Goal: Information Seeking & Learning: Compare options

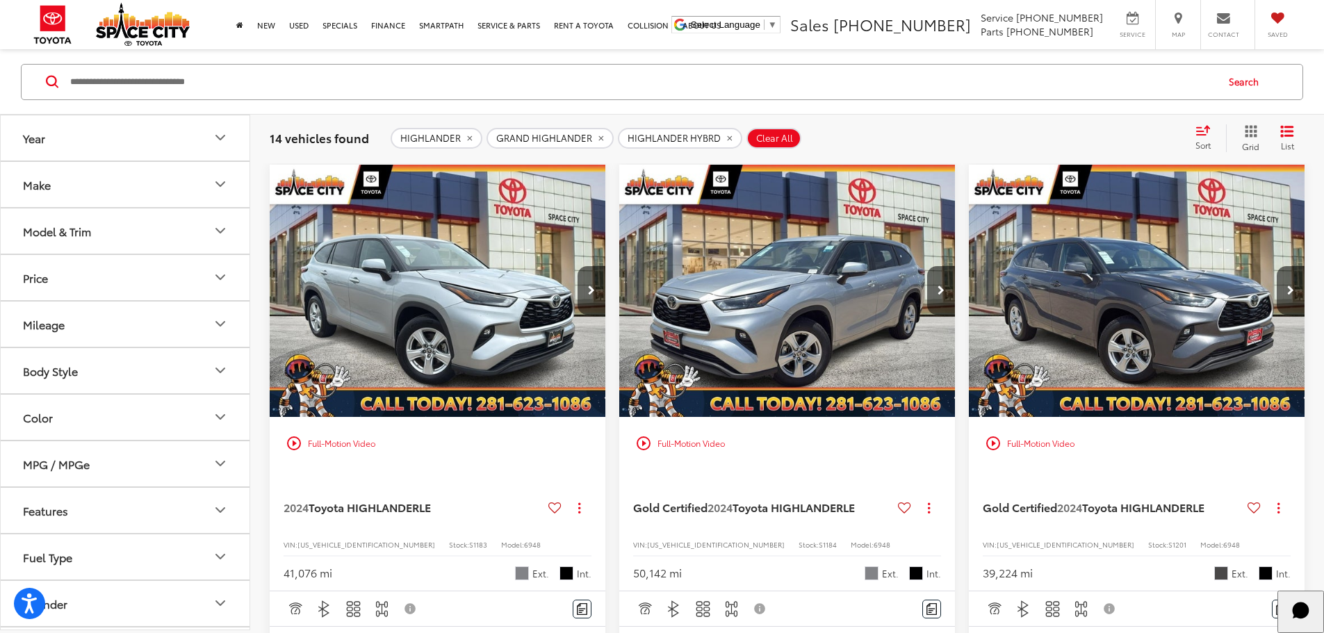
click at [221, 231] on icon "Model & Trim" at bounding box center [220, 230] width 17 height 17
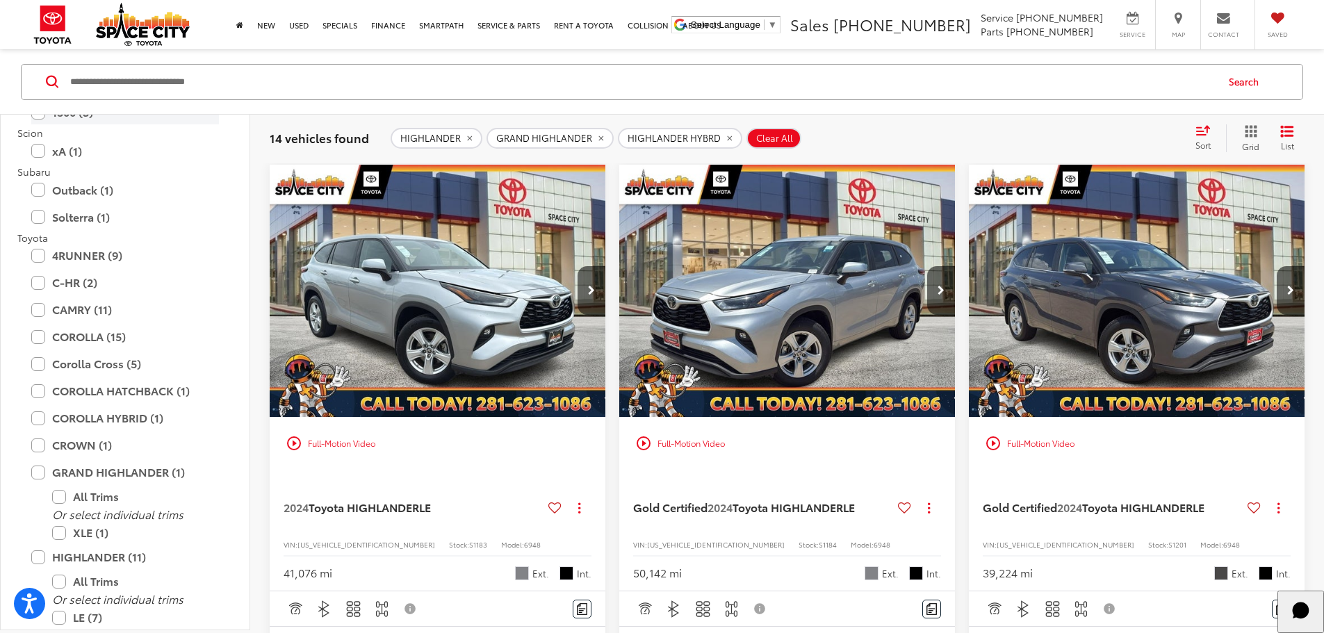
scroll to position [2224, 0]
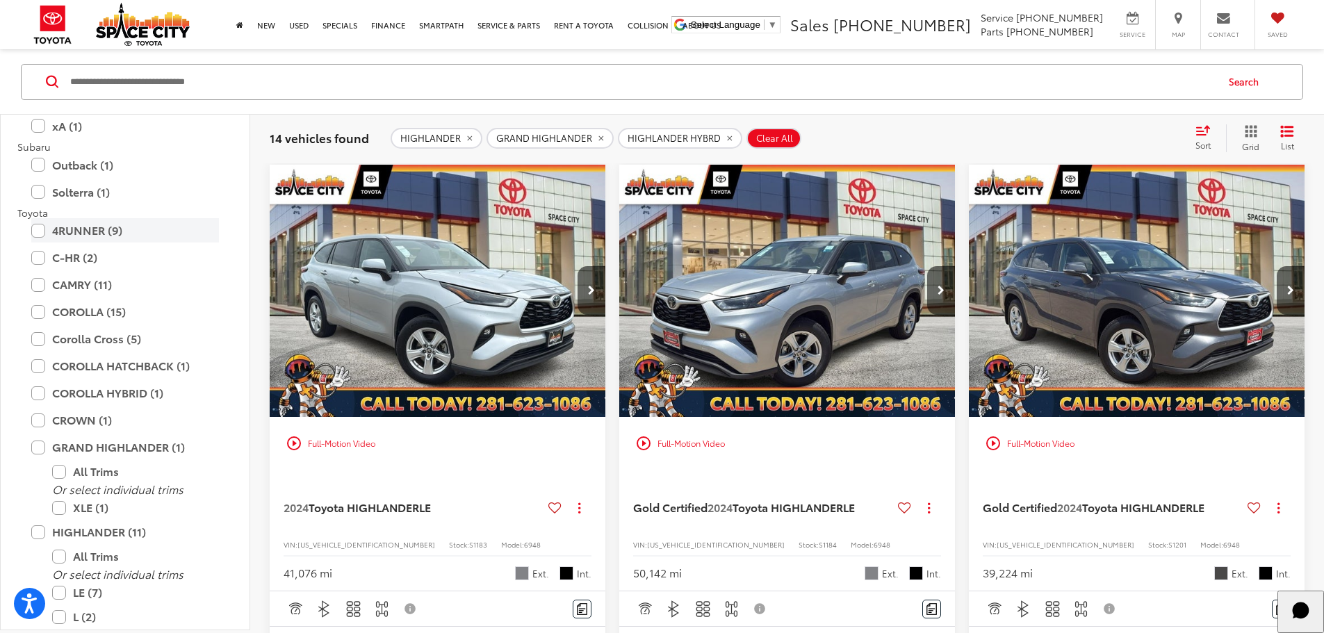
click at [34, 233] on label "4RUNNER (9)" at bounding box center [125, 230] width 188 height 24
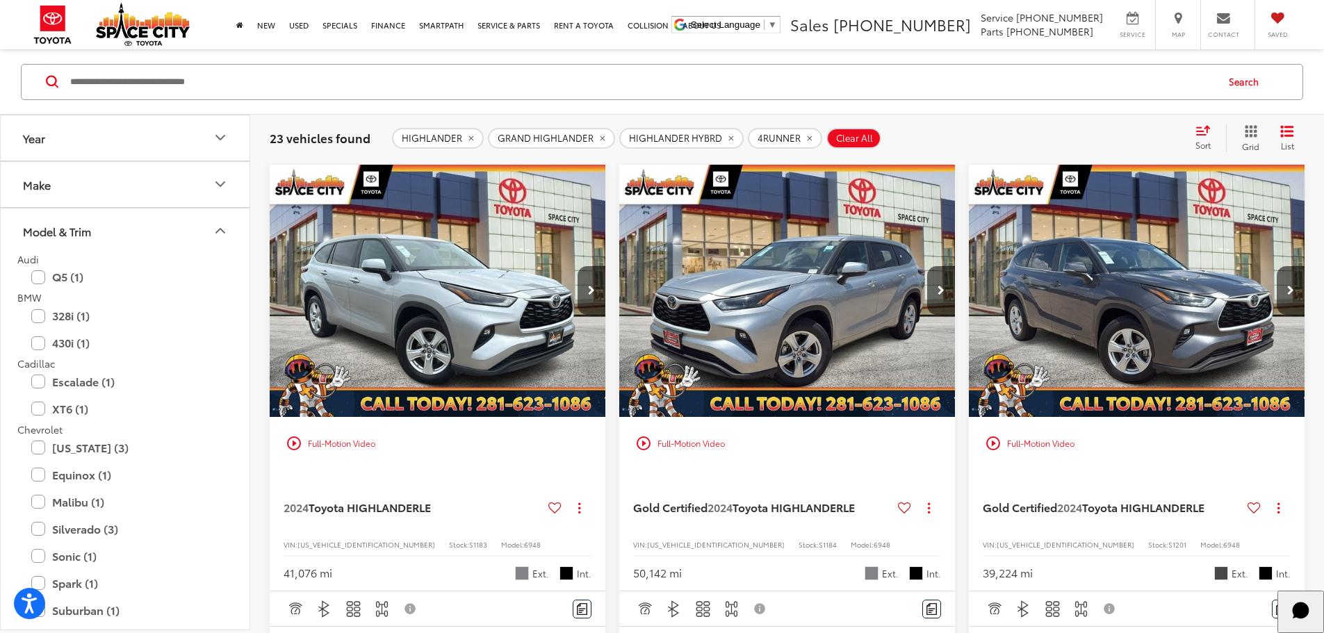
click at [728, 139] on icon "remove HIGHLANDER%20HYBRD" at bounding box center [730, 138] width 5 height 5
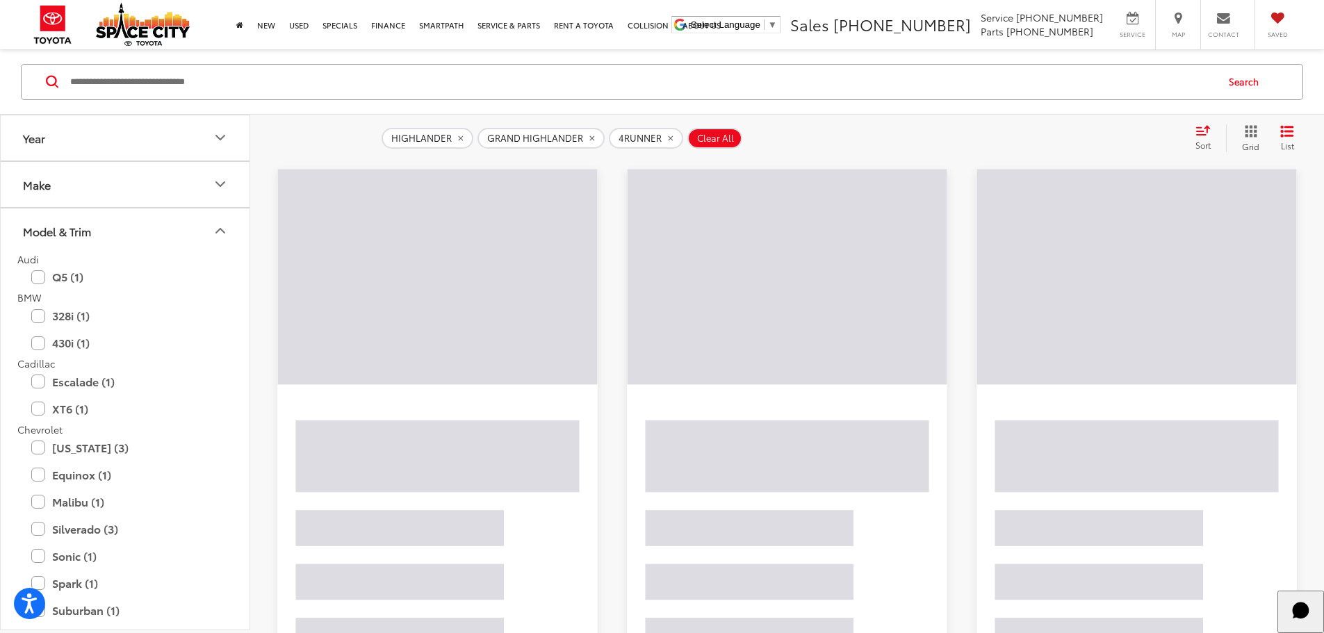
click at [598, 136] on button "GRAND HIGHLANDER" at bounding box center [541, 137] width 127 height 21
click at [467, 136] on button "HIGHLANDER" at bounding box center [428, 137] width 92 height 21
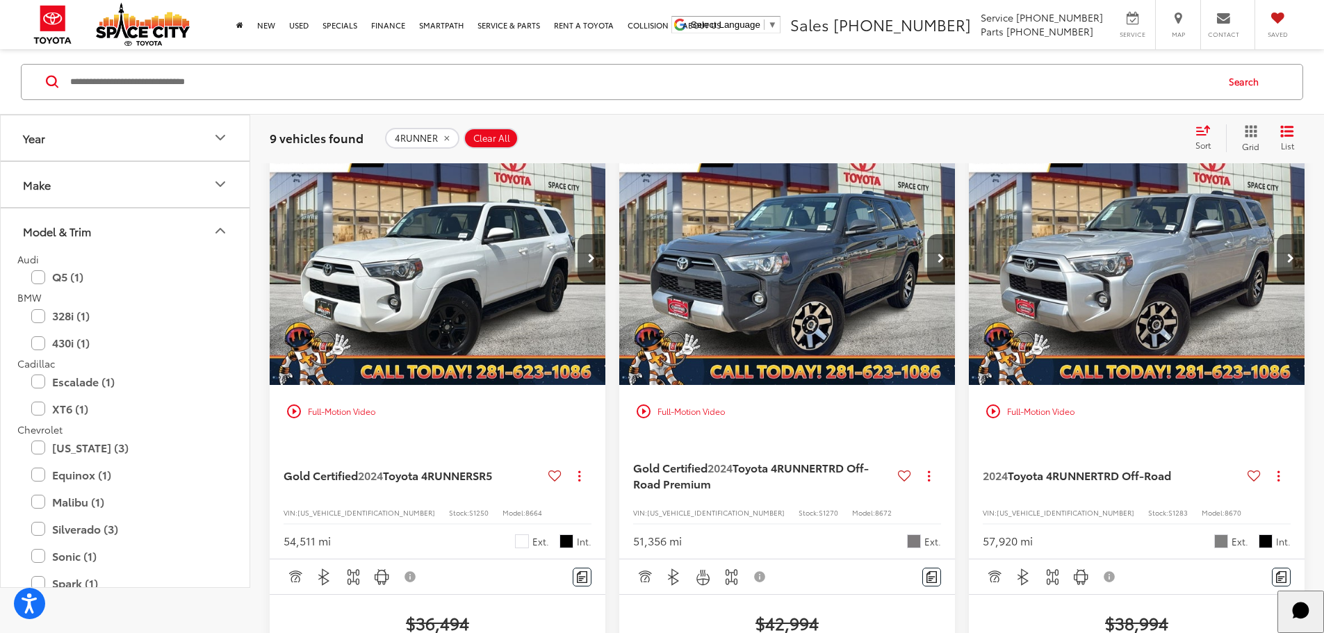
scroll to position [70, 0]
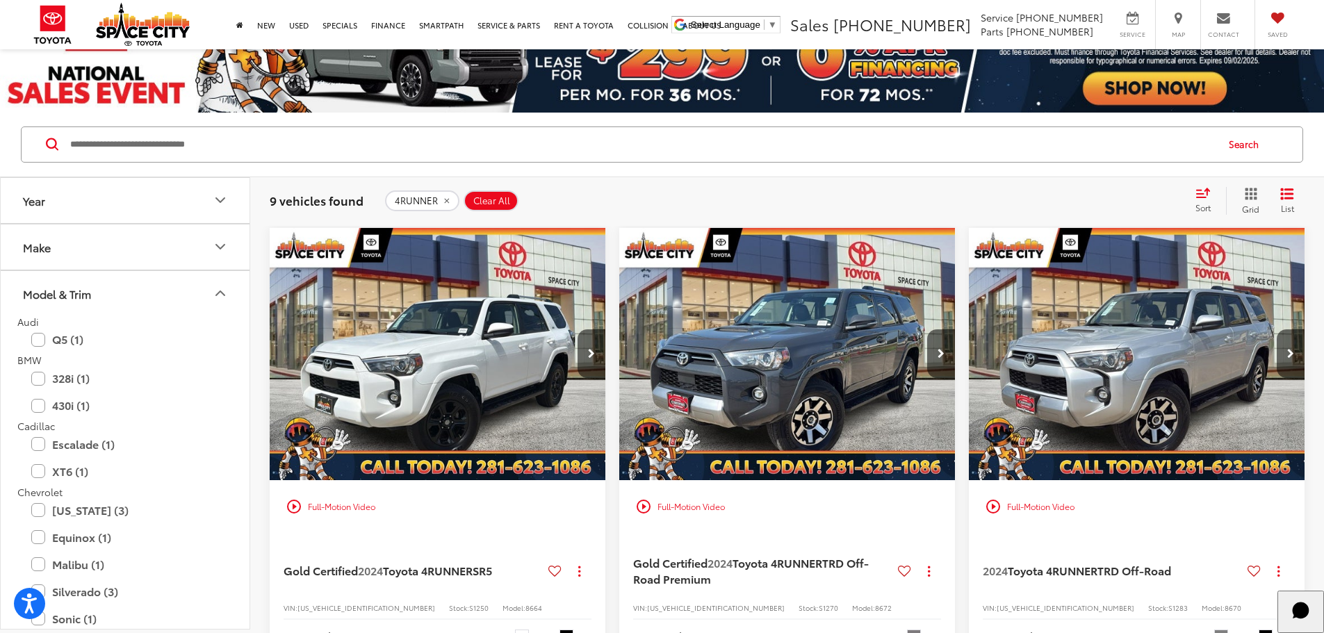
click at [1204, 205] on span "Sort" at bounding box center [1203, 208] width 15 height 12
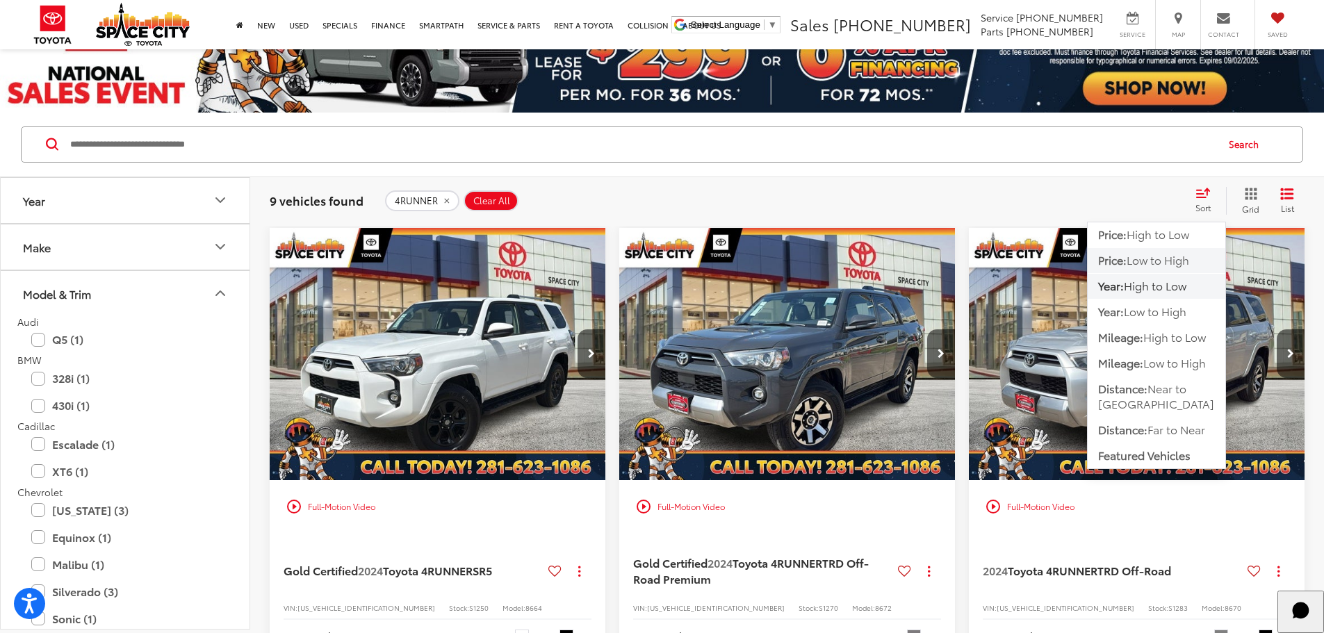
click at [1181, 259] on span "Low to High" at bounding box center [1158, 260] width 63 height 16
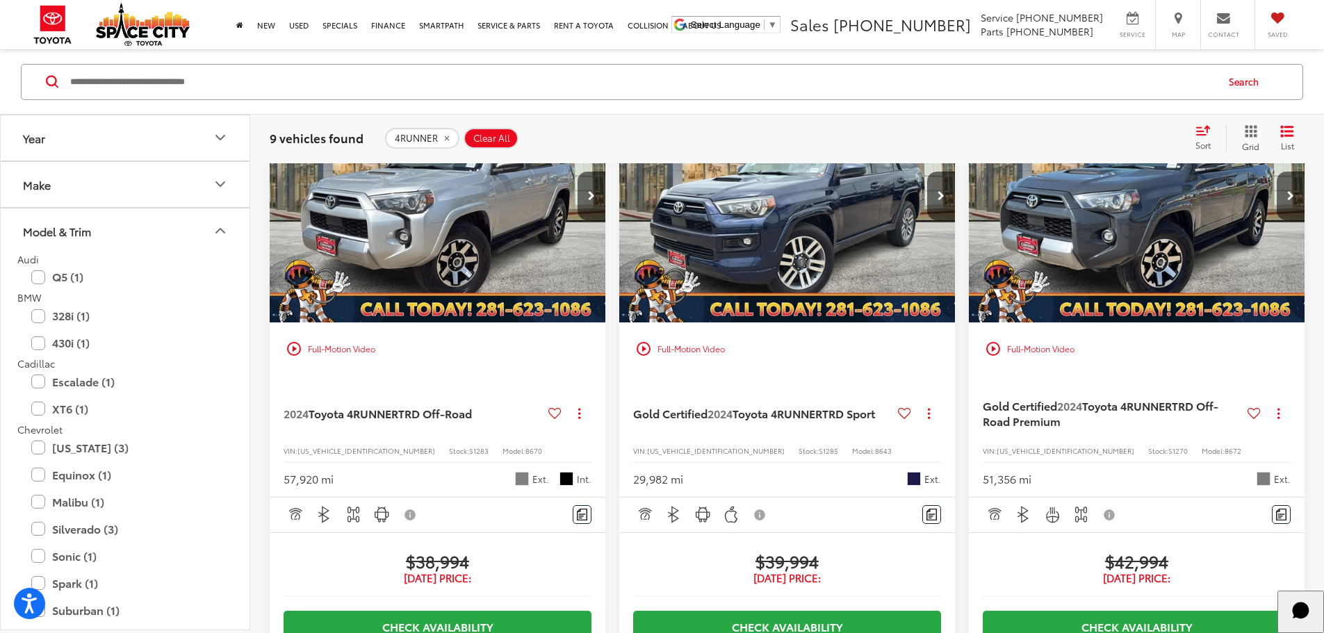
scroll to position [1877, 0]
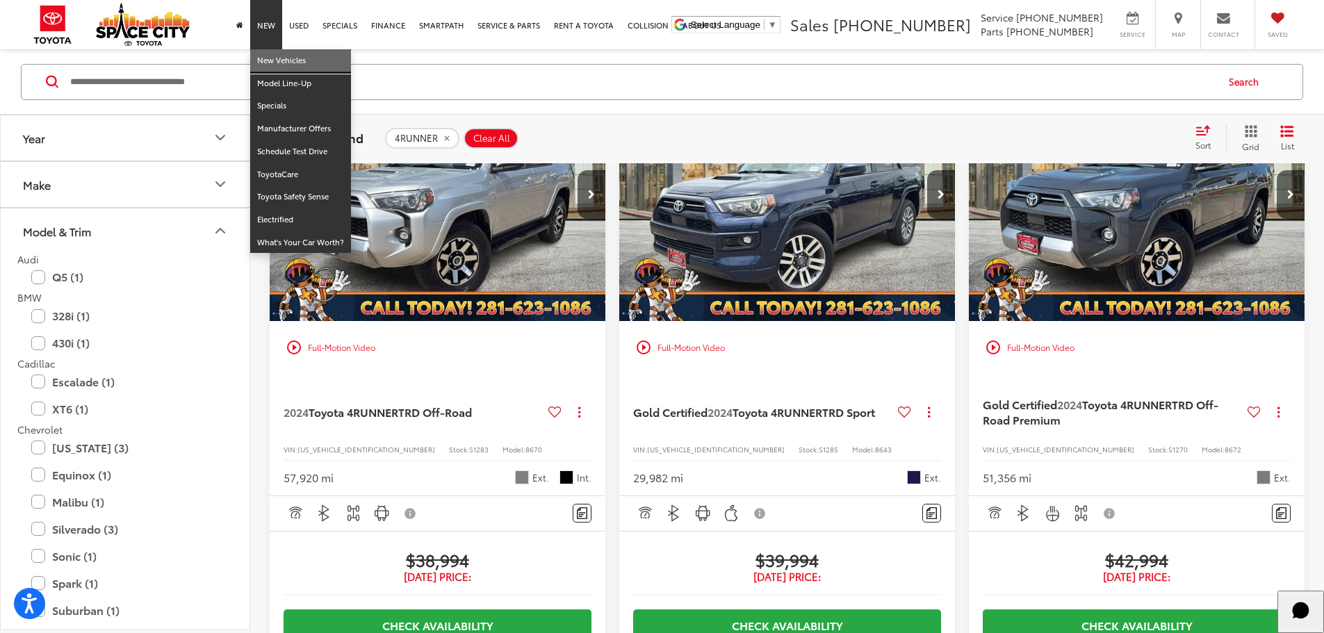
click at [272, 57] on link "New Vehicles" at bounding box center [300, 60] width 101 height 23
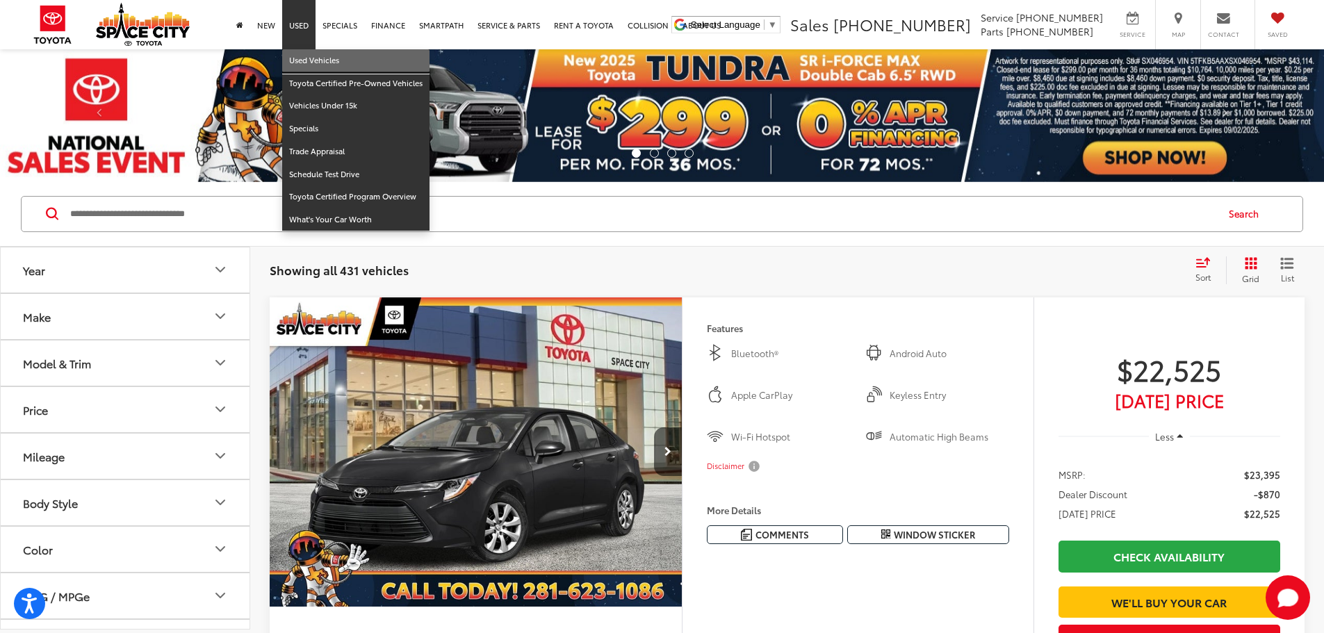
click at [306, 60] on link "Used Vehicles" at bounding box center [355, 60] width 147 height 23
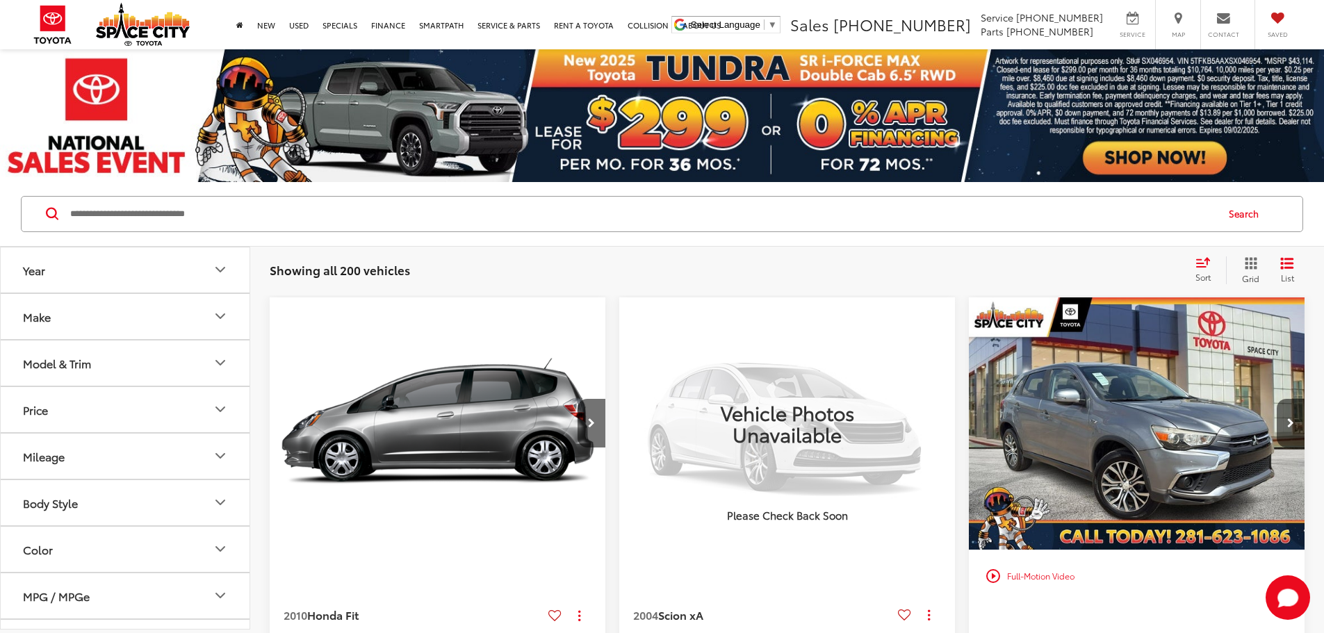
click at [198, 376] on button "Model & Trim" at bounding box center [126, 363] width 250 height 45
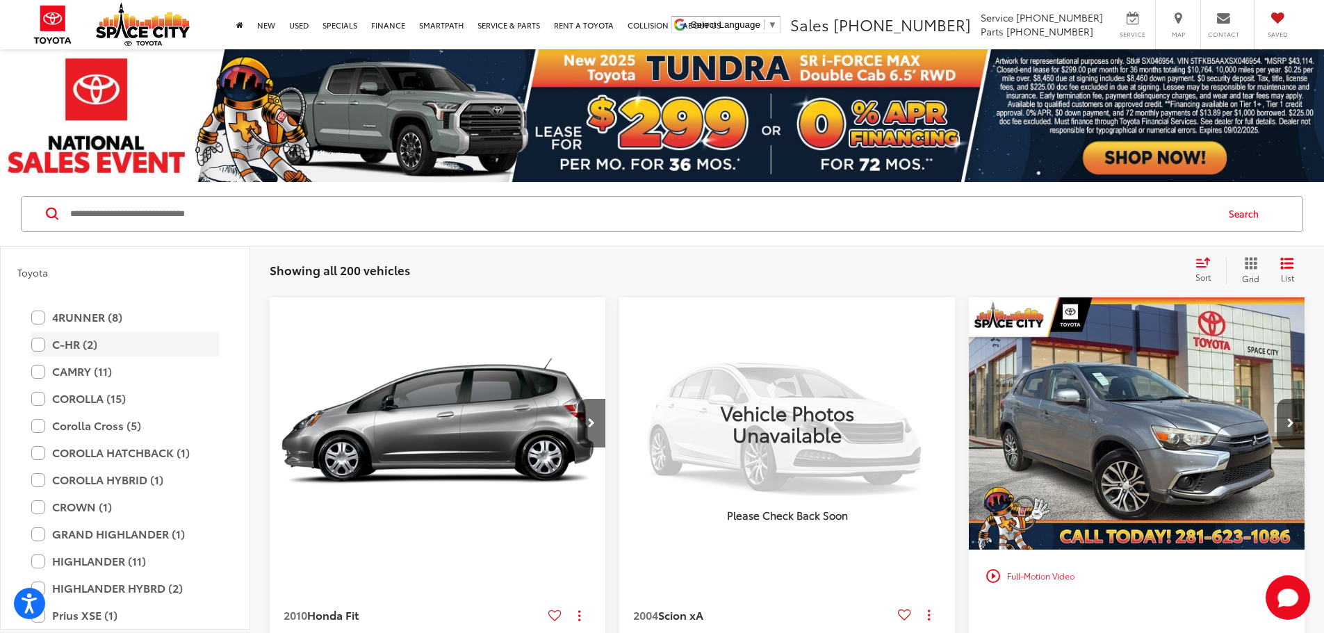
scroll to position [2294, 0]
click at [42, 327] on label "4RUNNER (8)" at bounding box center [125, 320] width 188 height 24
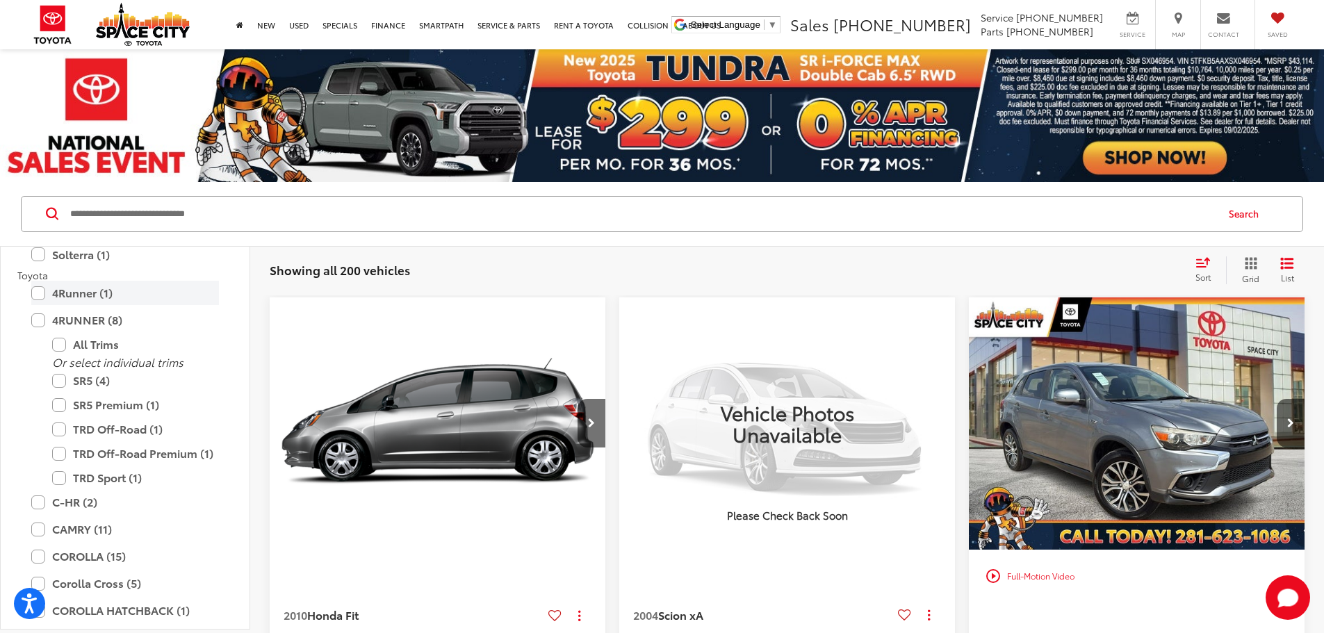
click at [43, 301] on label "4Runner (1)" at bounding box center [125, 293] width 188 height 24
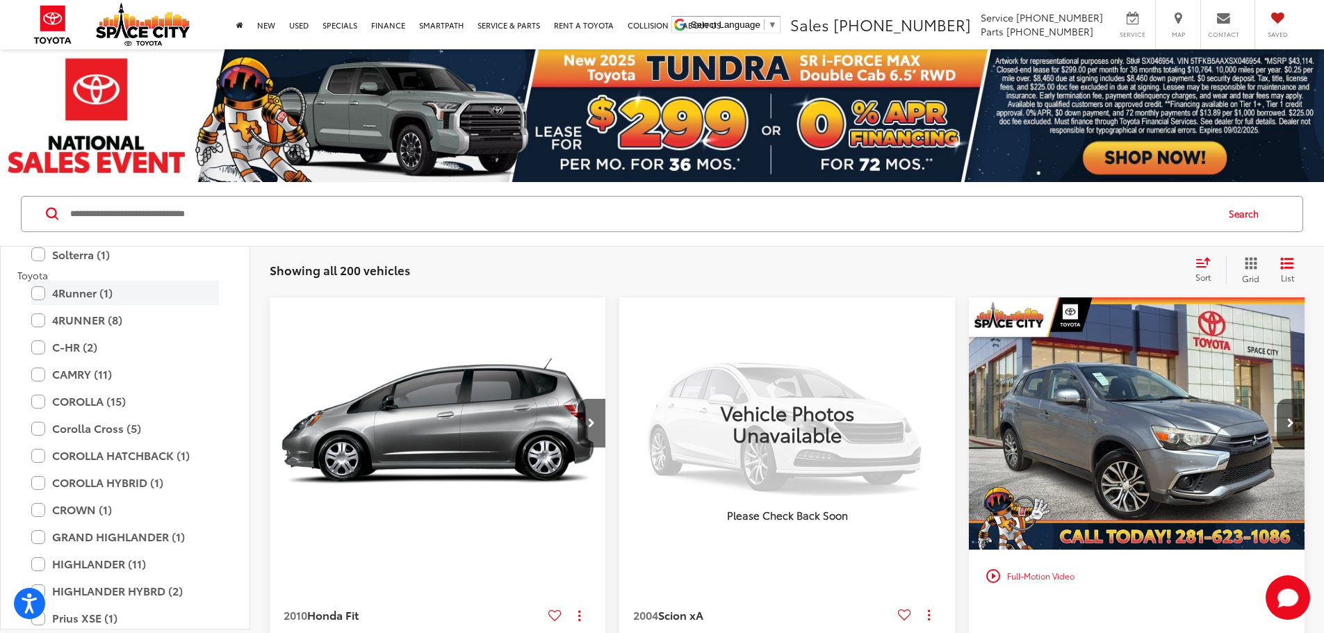
click at [45, 297] on label "4Runner (1)" at bounding box center [125, 293] width 188 height 24
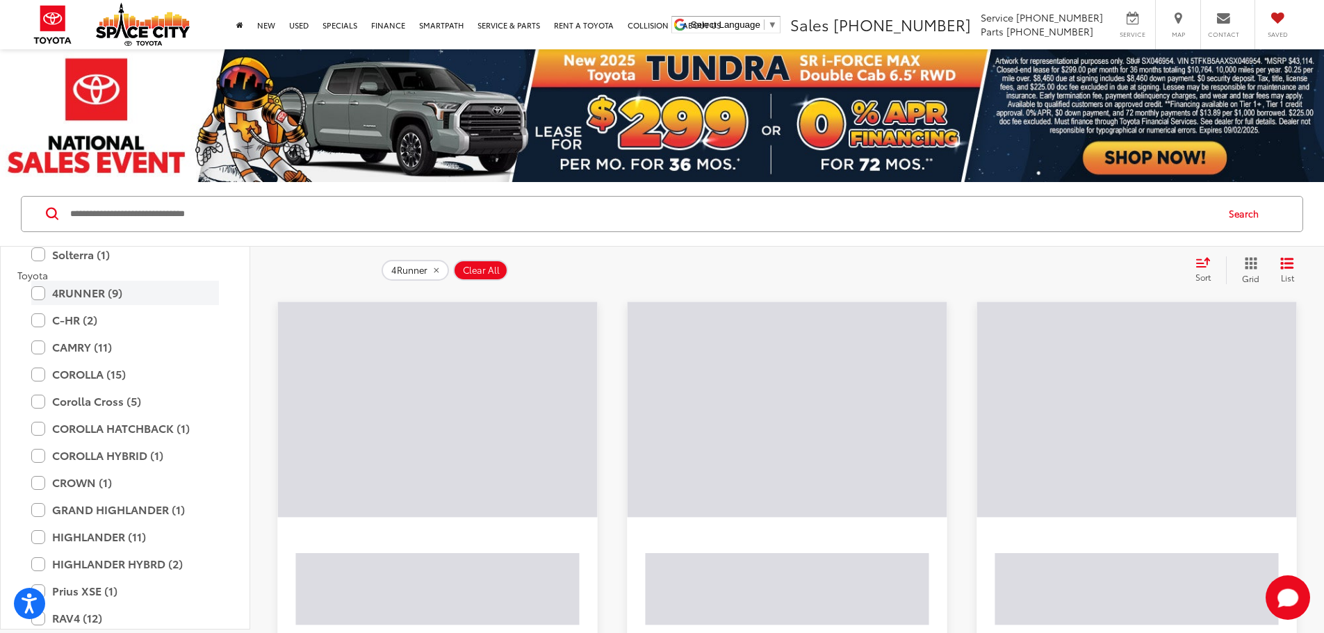
click at [33, 291] on label "4RUNNER (9)" at bounding box center [125, 293] width 188 height 24
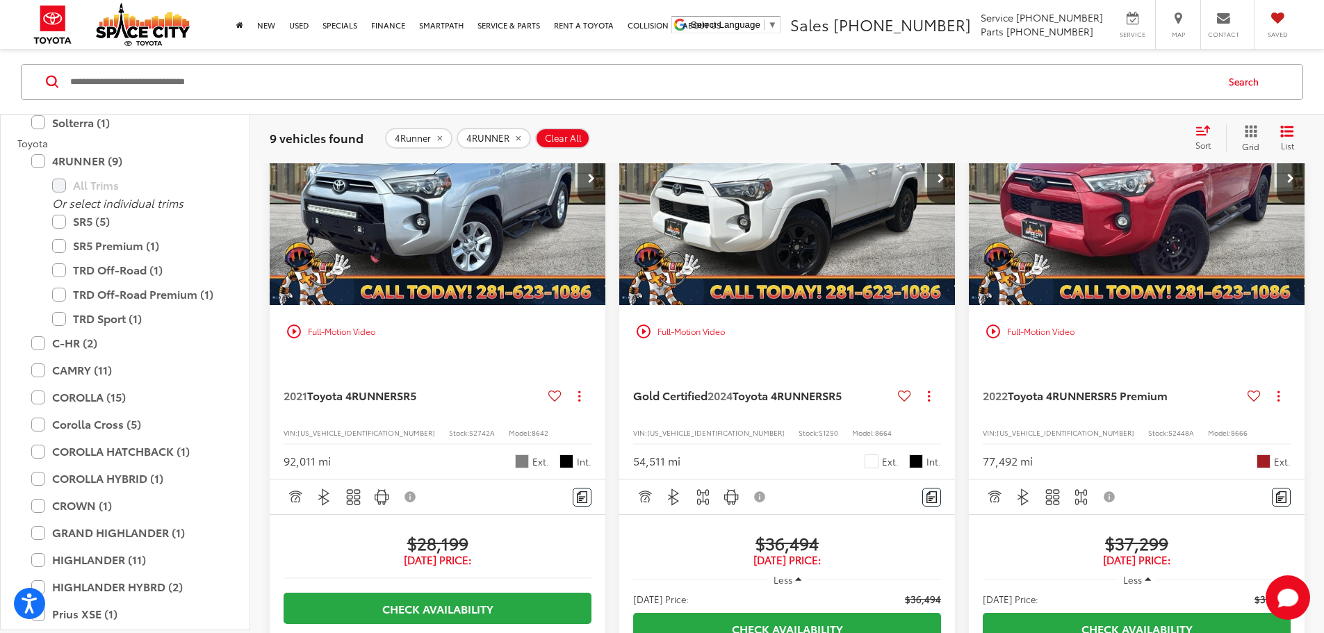
scroll to position [348, 0]
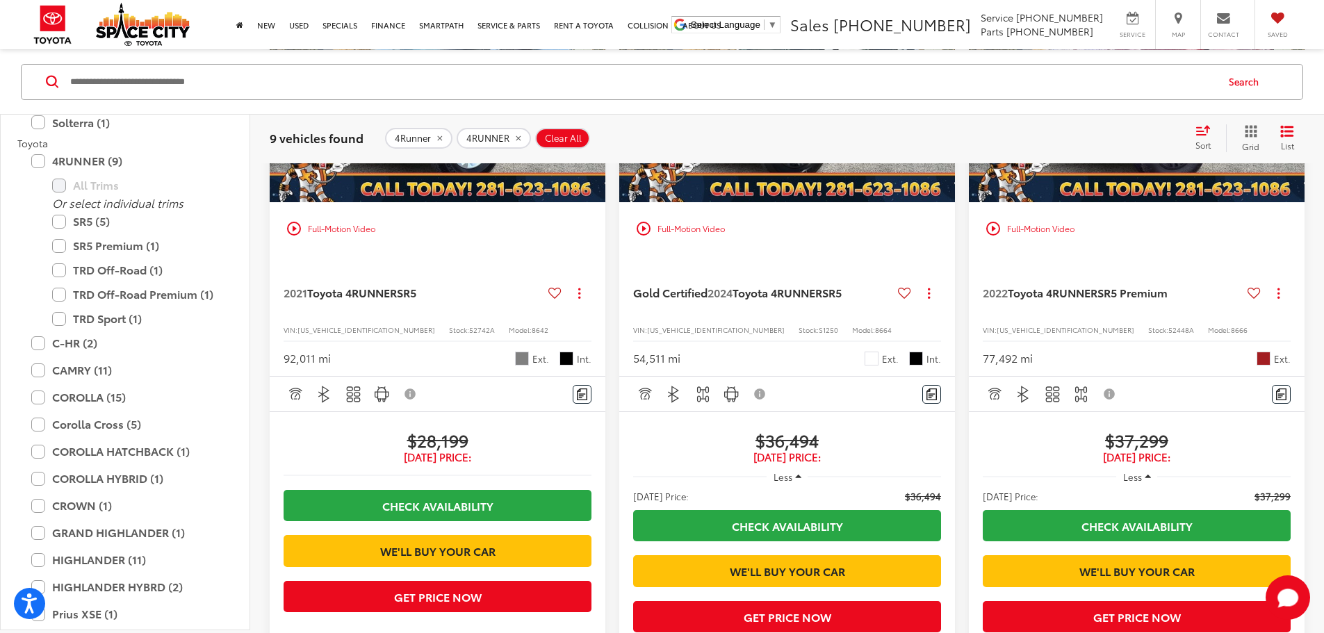
click at [1200, 133] on icon "Select sort value" at bounding box center [1203, 130] width 13 height 8
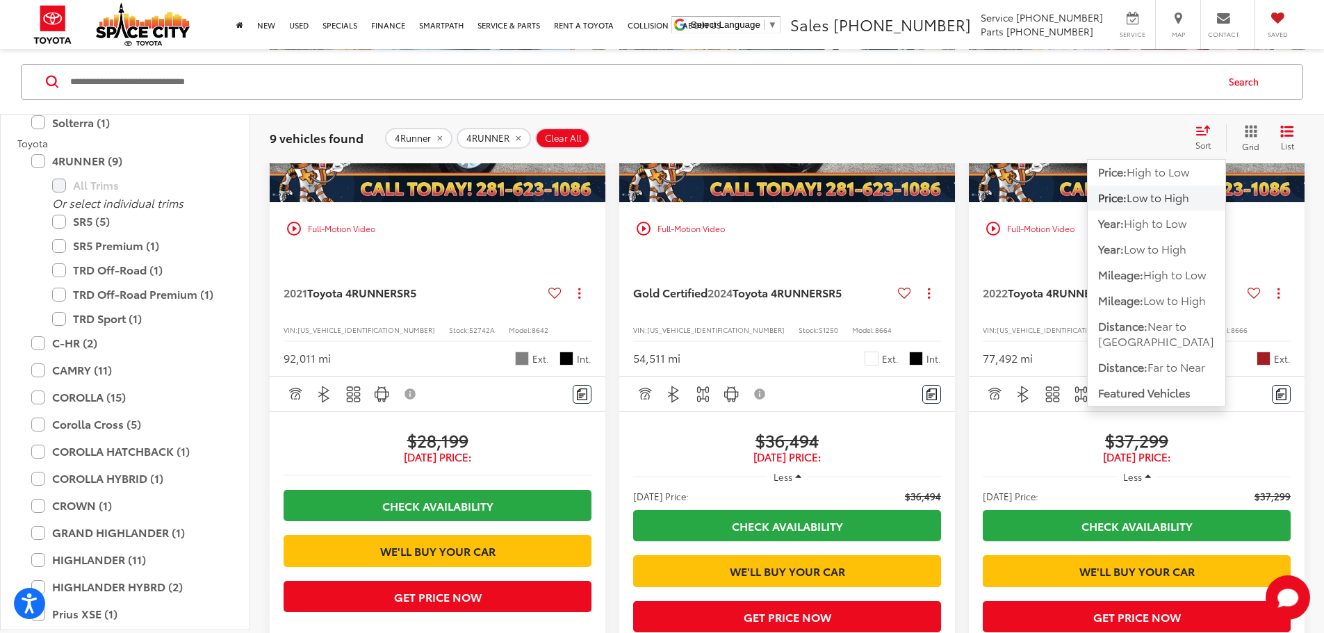
click at [1161, 204] on span "Low to High" at bounding box center [1158, 197] width 63 height 16
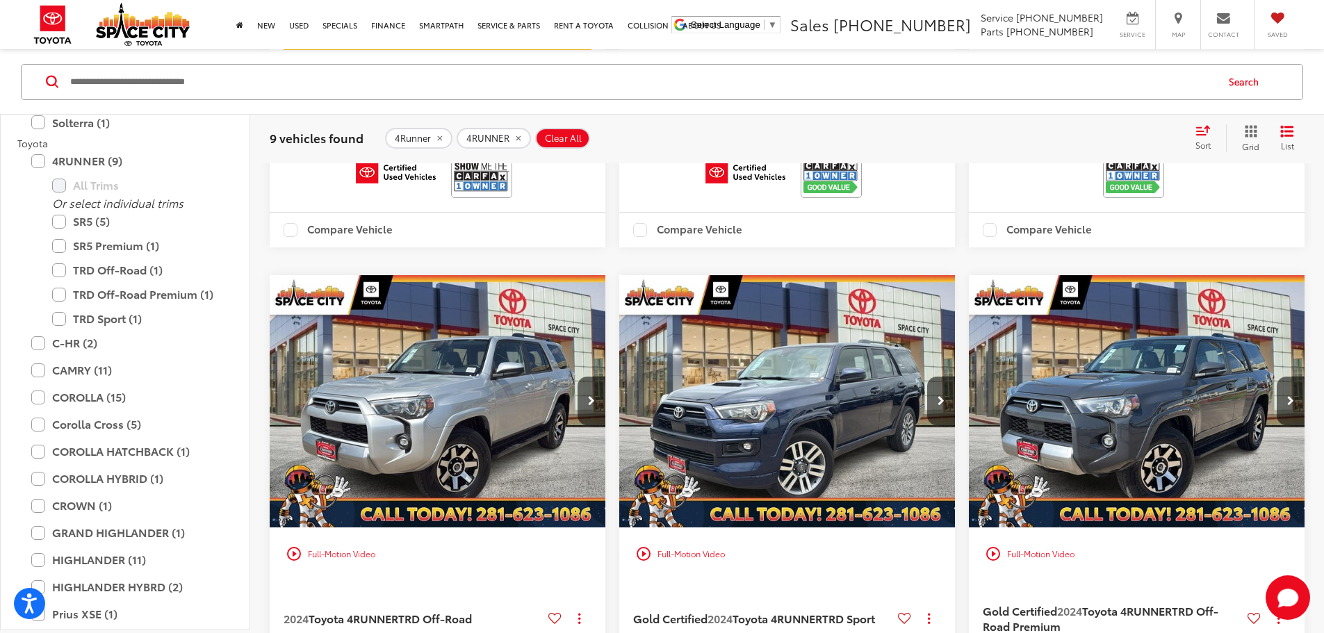
scroll to position [1668, 0]
